Goal: Transaction & Acquisition: Purchase product/service

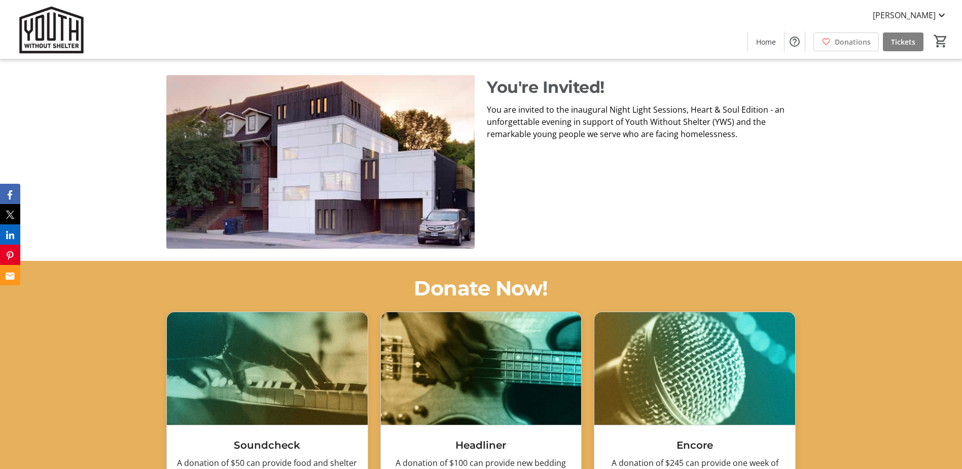
scroll to position [610, 0]
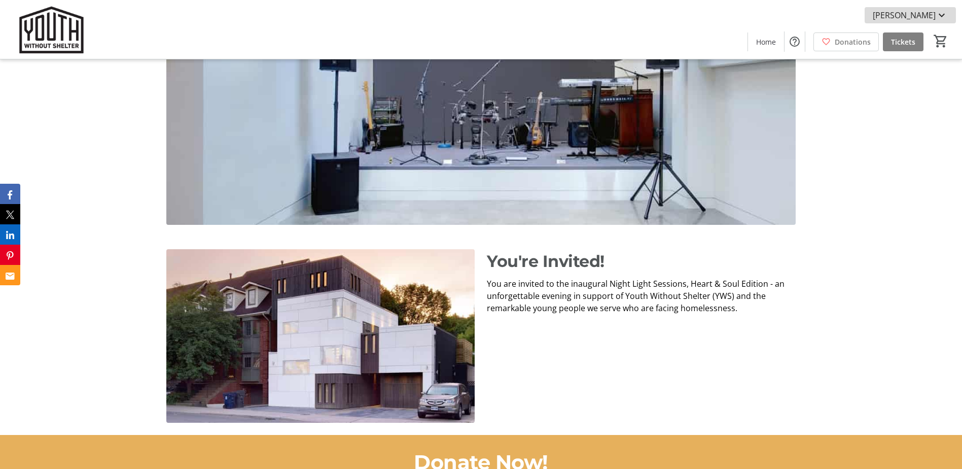
click at [942, 18] on mat-icon at bounding box center [942, 15] width 12 height 12
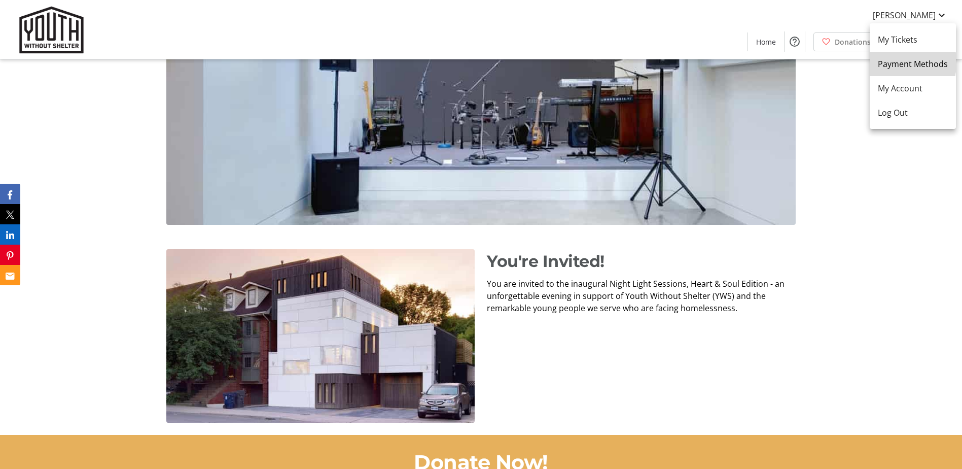
click at [913, 62] on span "Payment Methods" at bounding box center [913, 64] width 70 height 12
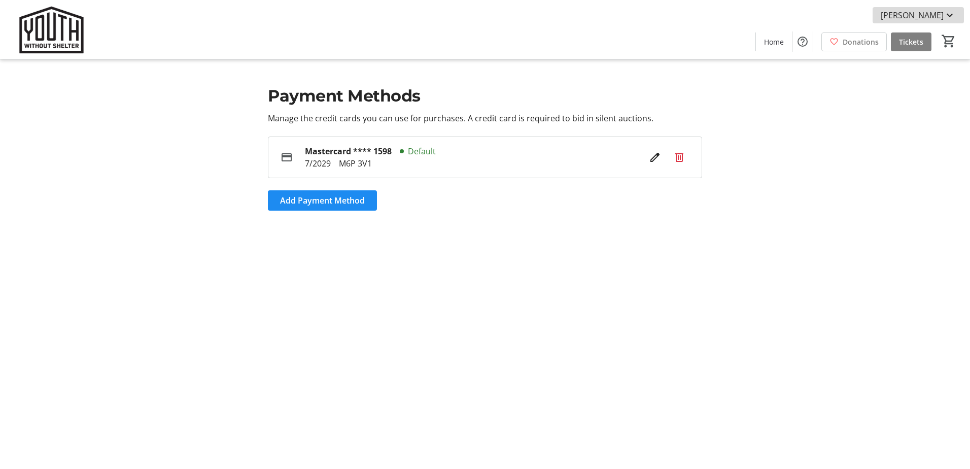
click at [949, 19] on mat-icon at bounding box center [949, 15] width 12 height 12
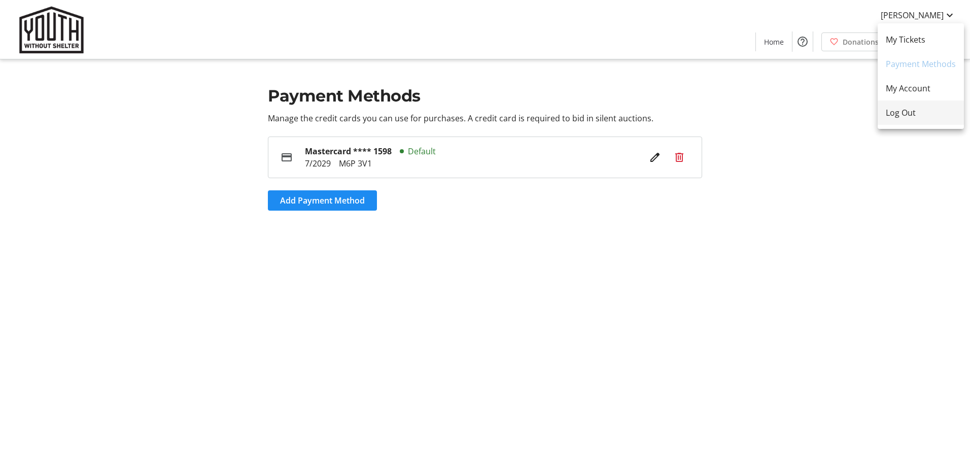
click at [900, 116] on span "Log Out" at bounding box center [920, 112] width 70 height 12
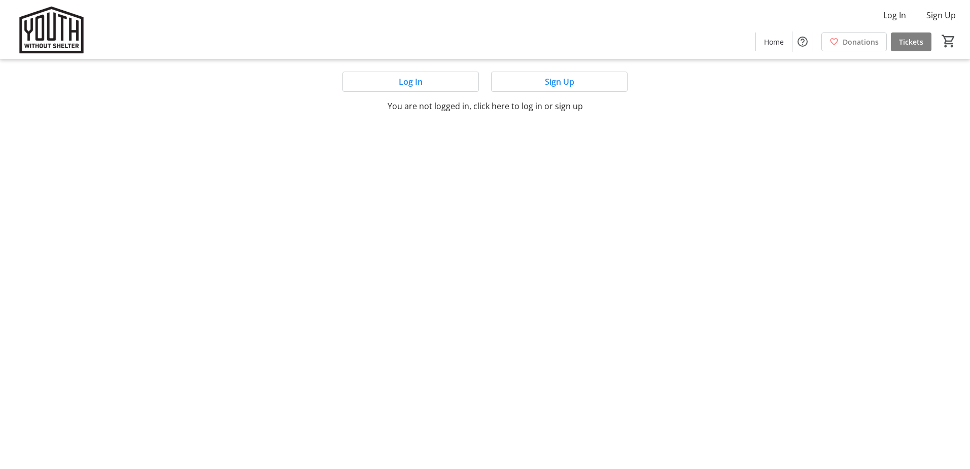
click at [64, 34] on img at bounding box center [51, 29] width 90 height 51
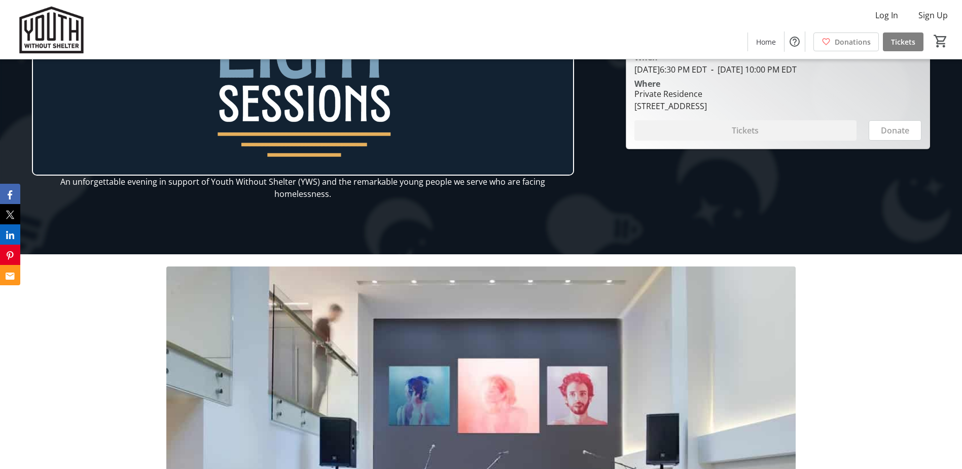
scroll to position [51, 0]
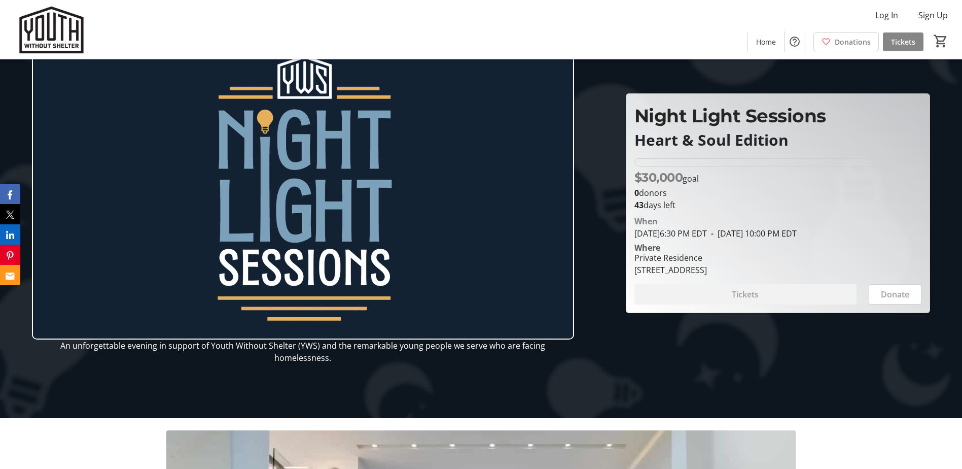
click at [902, 42] on span "Tickets" at bounding box center [903, 42] width 24 height 11
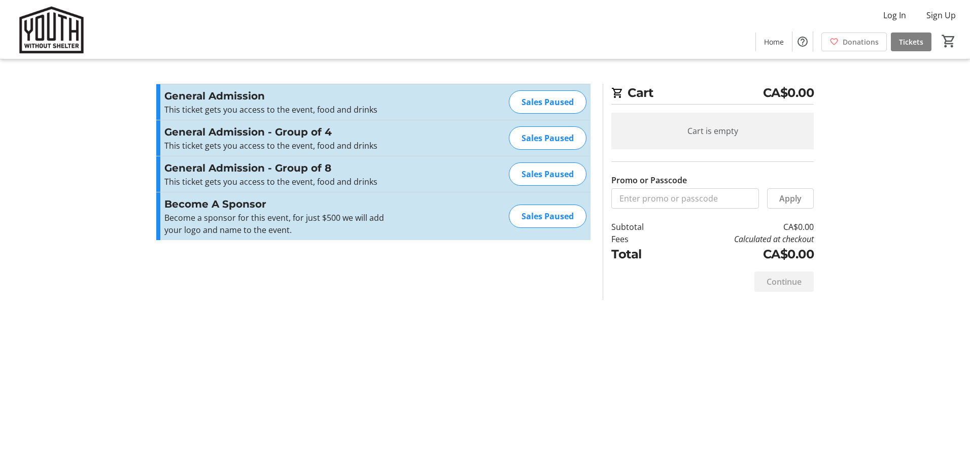
click at [182, 96] on h3 "General Admission" at bounding box center [275, 95] width 222 height 15
click at [238, 104] on p "This ticket gets you access to the event, food and drinks" at bounding box center [275, 109] width 222 height 12
